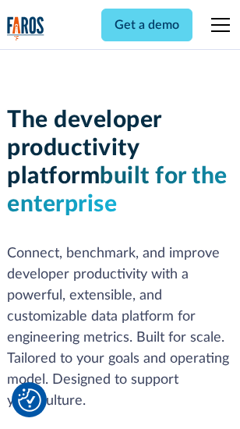
scroll to position [235, 0]
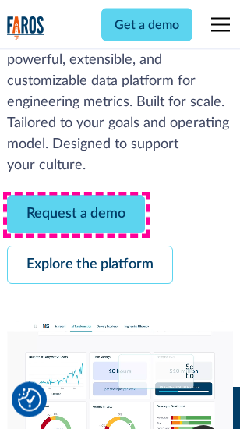
click at [76, 215] on link "Request a demo" at bounding box center [76, 215] width 138 height 38
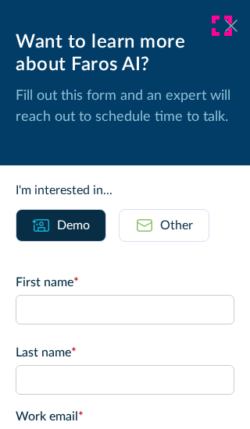
click at [225, 26] on icon at bounding box center [231, 25] width 12 height 12
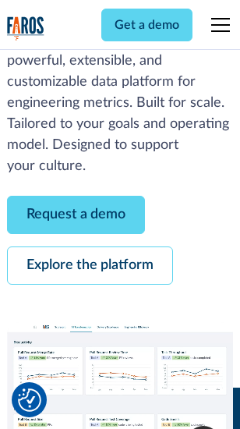
scroll to position [285, 0]
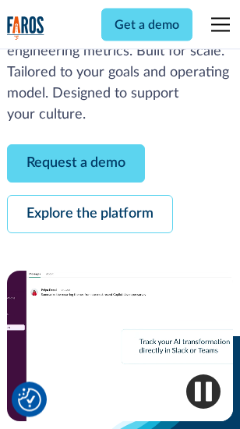
click at [90, 215] on link "Explore the platform" at bounding box center [90, 215] width 166 height 38
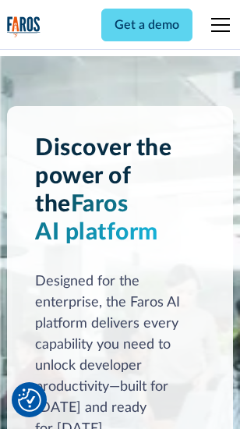
scroll to position [11884, 0]
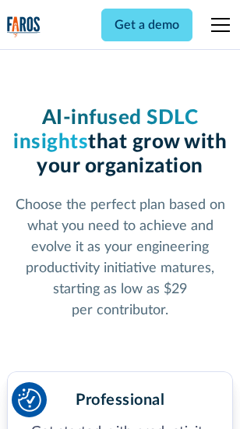
scroll to position [2478, 0]
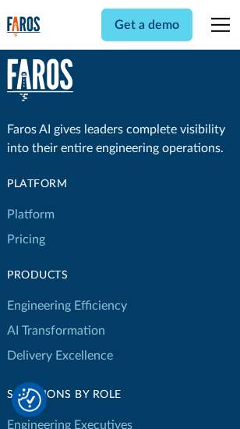
click at [30, 214] on link "Platform" at bounding box center [31, 214] width 48 height 25
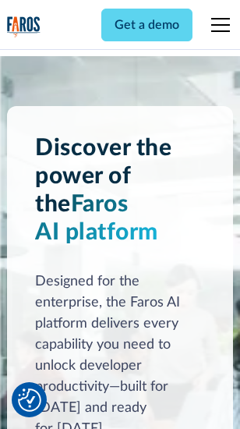
scroll to position [12385, 0]
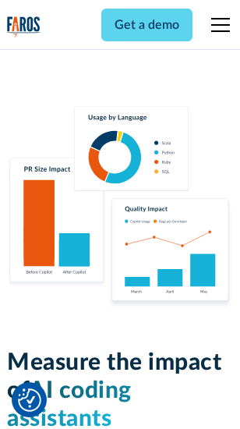
scroll to position [9741, 0]
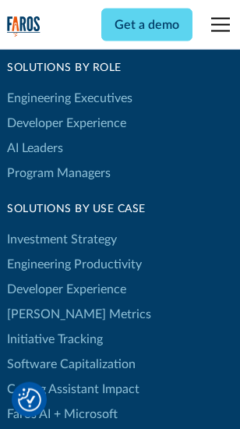
click at [47, 302] on link "[PERSON_NAME] Metrics" at bounding box center [79, 314] width 144 height 25
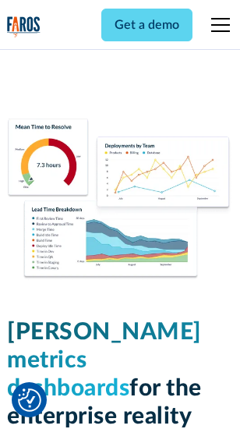
scroll to position [6910, 0]
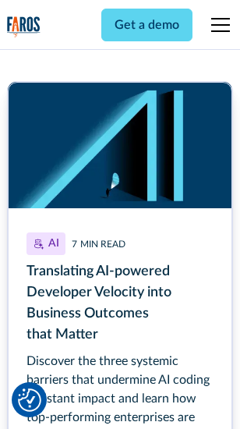
scroll to position [7065, 0]
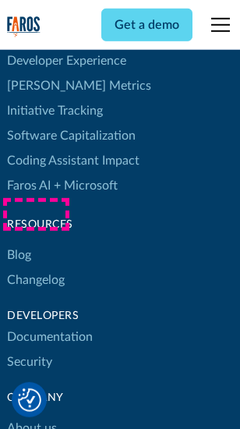
click at [36, 267] on link "Changelog" at bounding box center [36, 279] width 58 height 25
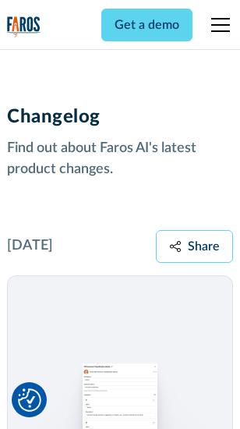
scroll to position [19127, 0]
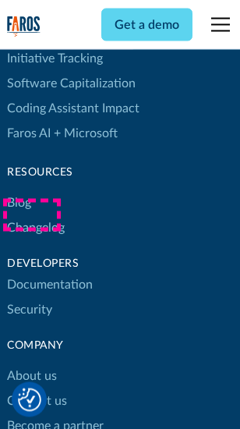
click at [31, 364] on link "About us" at bounding box center [32, 376] width 50 height 25
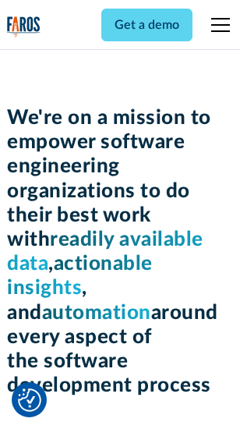
scroll to position [5399, 0]
